Goal: Transaction & Acquisition: Download file/media

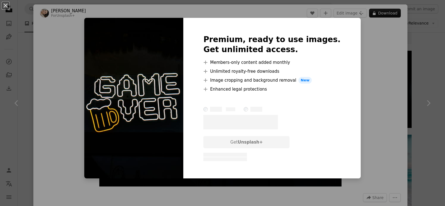
scroll to position [145, 0]
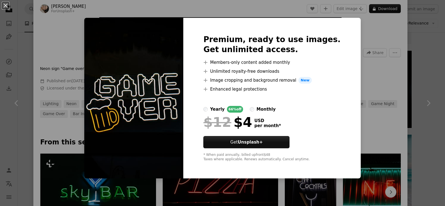
click at [372, 76] on div "An X shape Premium, ready to use images. Get unlimited access. A plus sign Memb…" at bounding box center [222, 103] width 445 height 206
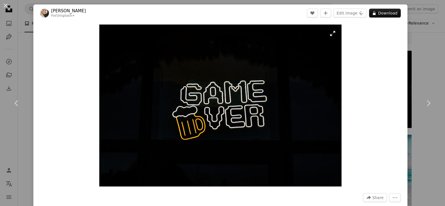
click at [253, 96] on img "Zoom in on this image" at bounding box center [220, 105] width 242 height 162
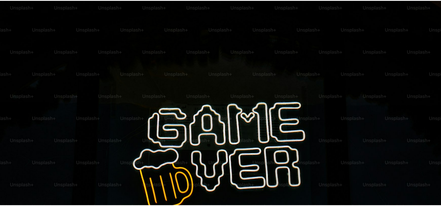
scroll to position [43, 0]
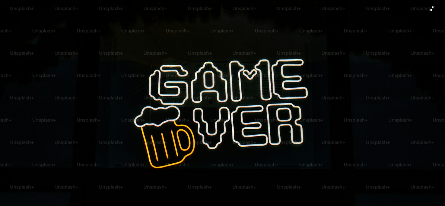
click at [428, 9] on img "Zoom out on this image" at bounding box center [223, 105] width 446 height 297
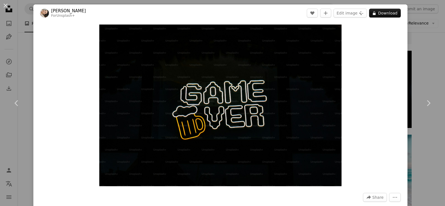
click at [423, 6] on div "An X shape Chevron left Chevron right [PERSON_NAME] For Unsplash+ A heart A plu…" at bounding box center [222, 103] width 445 height 206
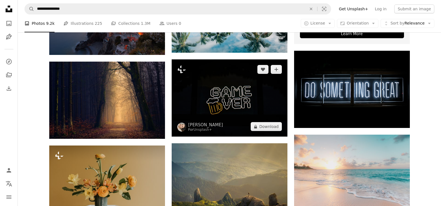
click at [236, 105] on img at bounding box center [230, 97] width 116 height 77
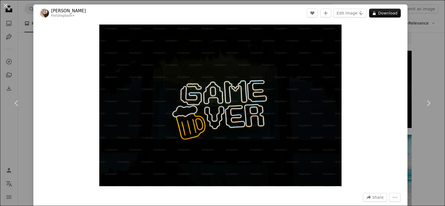
click at [428, 47] on div "An X shape Chevron left Chevron right [PERSON_NAME] For Unsplash+ A heart A plu…" at bounding box center [222, 103] width 445 height 206
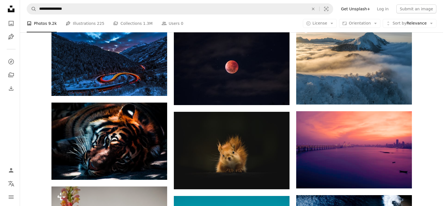
scroll to position [442, 0]
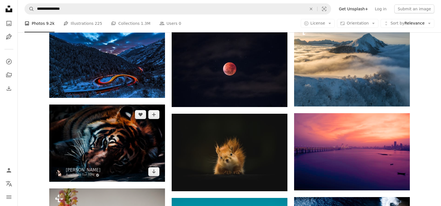
click at [128, 143] on img at bounding box center [107, 142] width 116 height 77
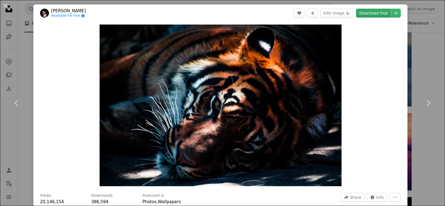
click at [371, 12] on link "Download free" at bounding box center [373, 13] width 35 height 9
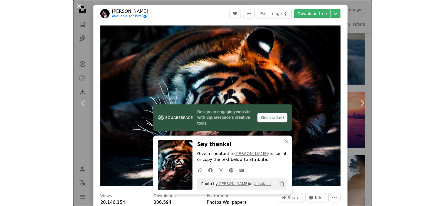
scroll to position [442, 0]
